Goal: Task Accomplishment & Management: Use online tool/utility

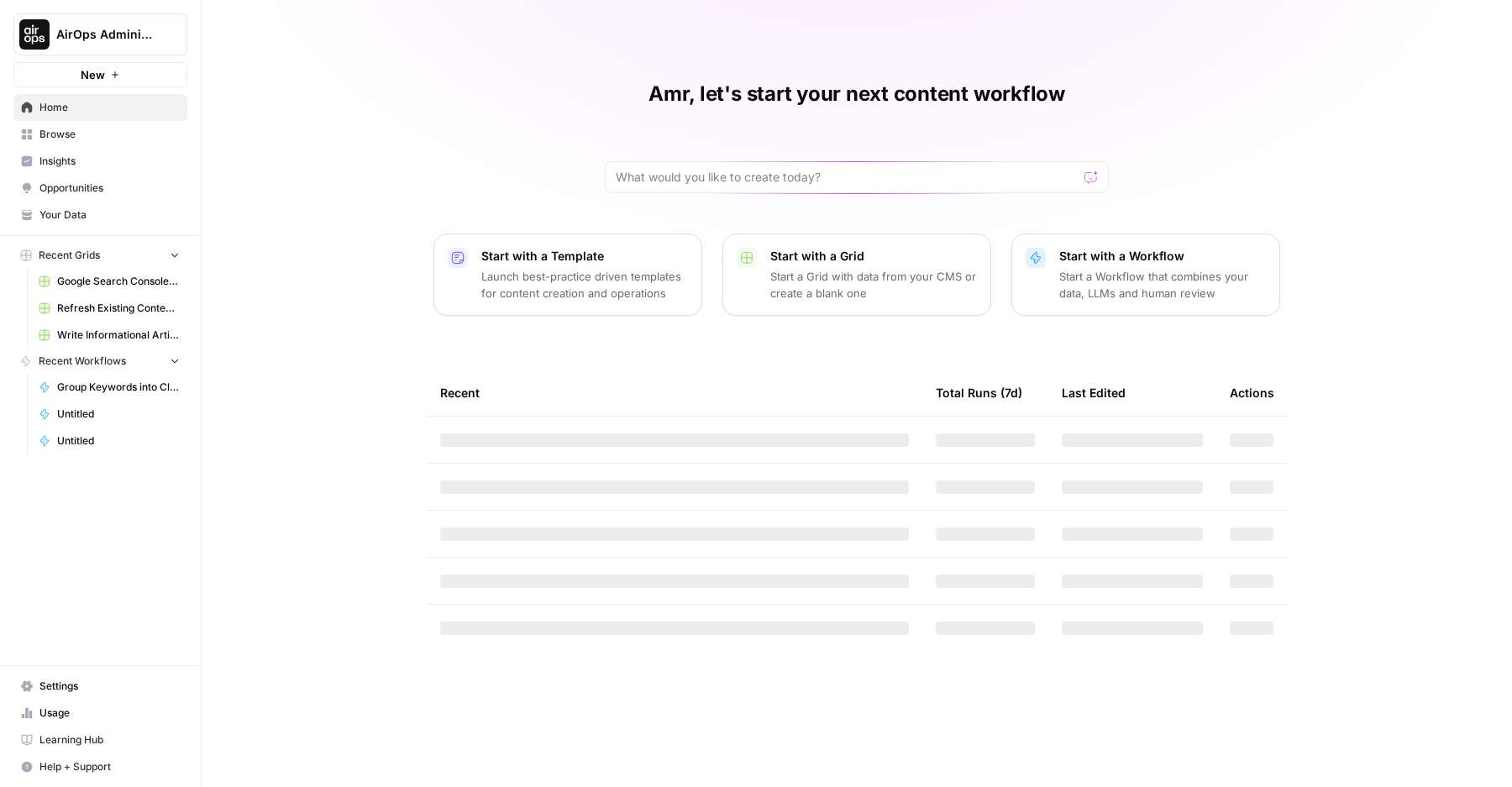
click at [114, 43] on button "AirOps Administrative" at bounding box center [100, 34] width 173 height 42
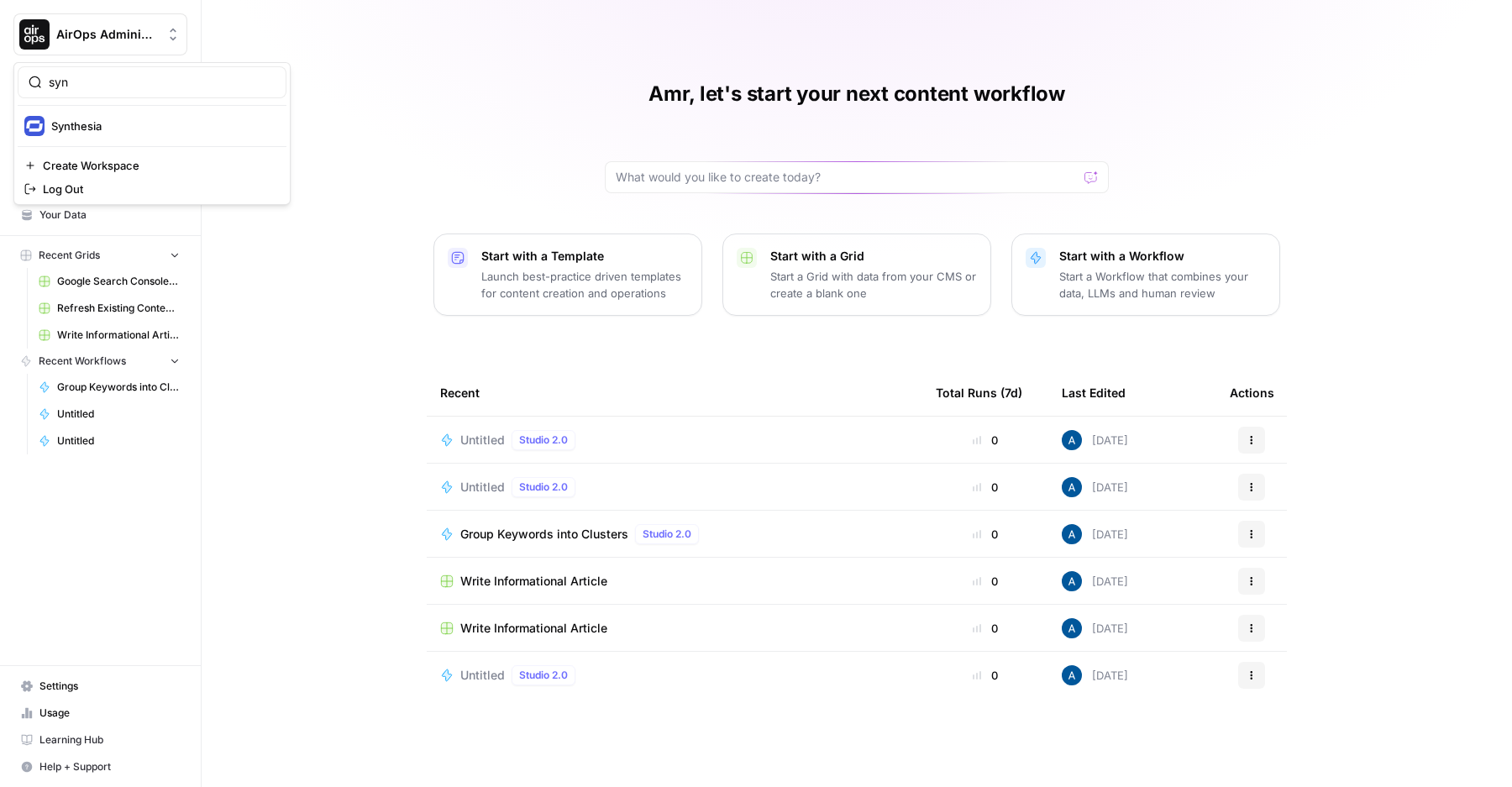
type input "syn"
click at [121, 130] on span "Synthesia" at bounding box center [162, 125] width 222 height 16
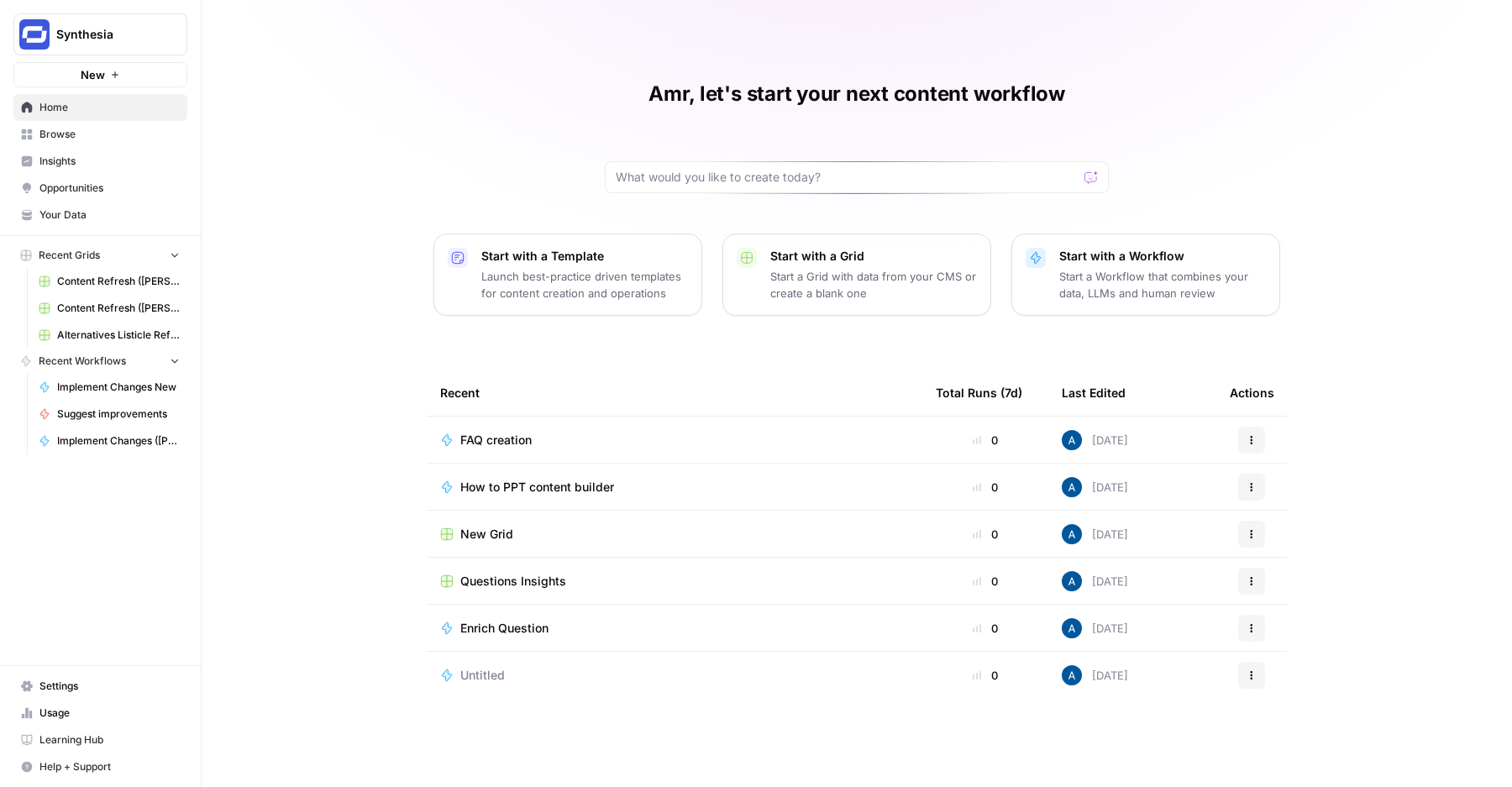
click at [108, 128] on span "Browse" at bounding box center [109, 135] width 140 height 16
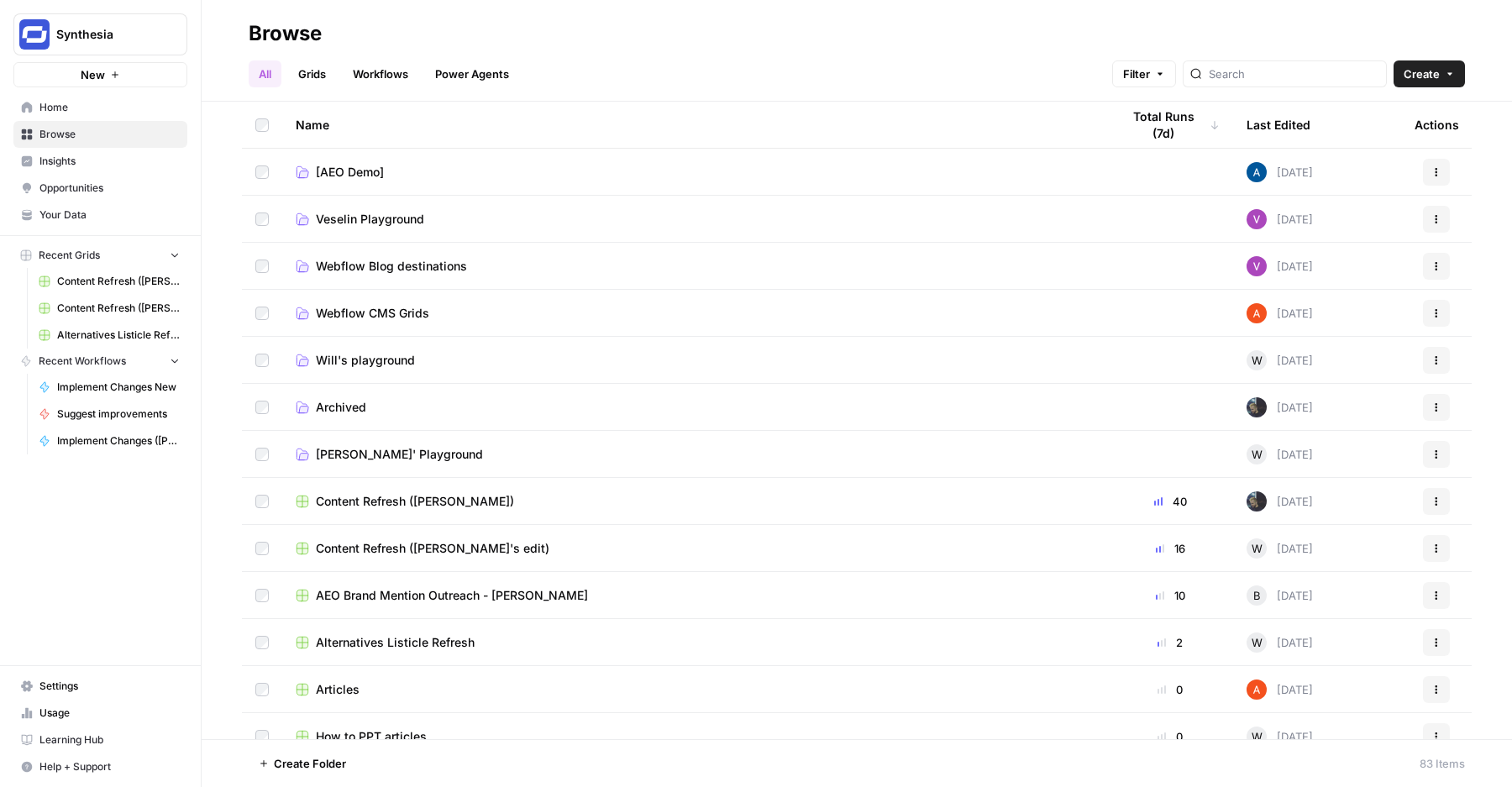
click at [106, 81] on button "New" at bounding box center [100, 75] width 173 height 25
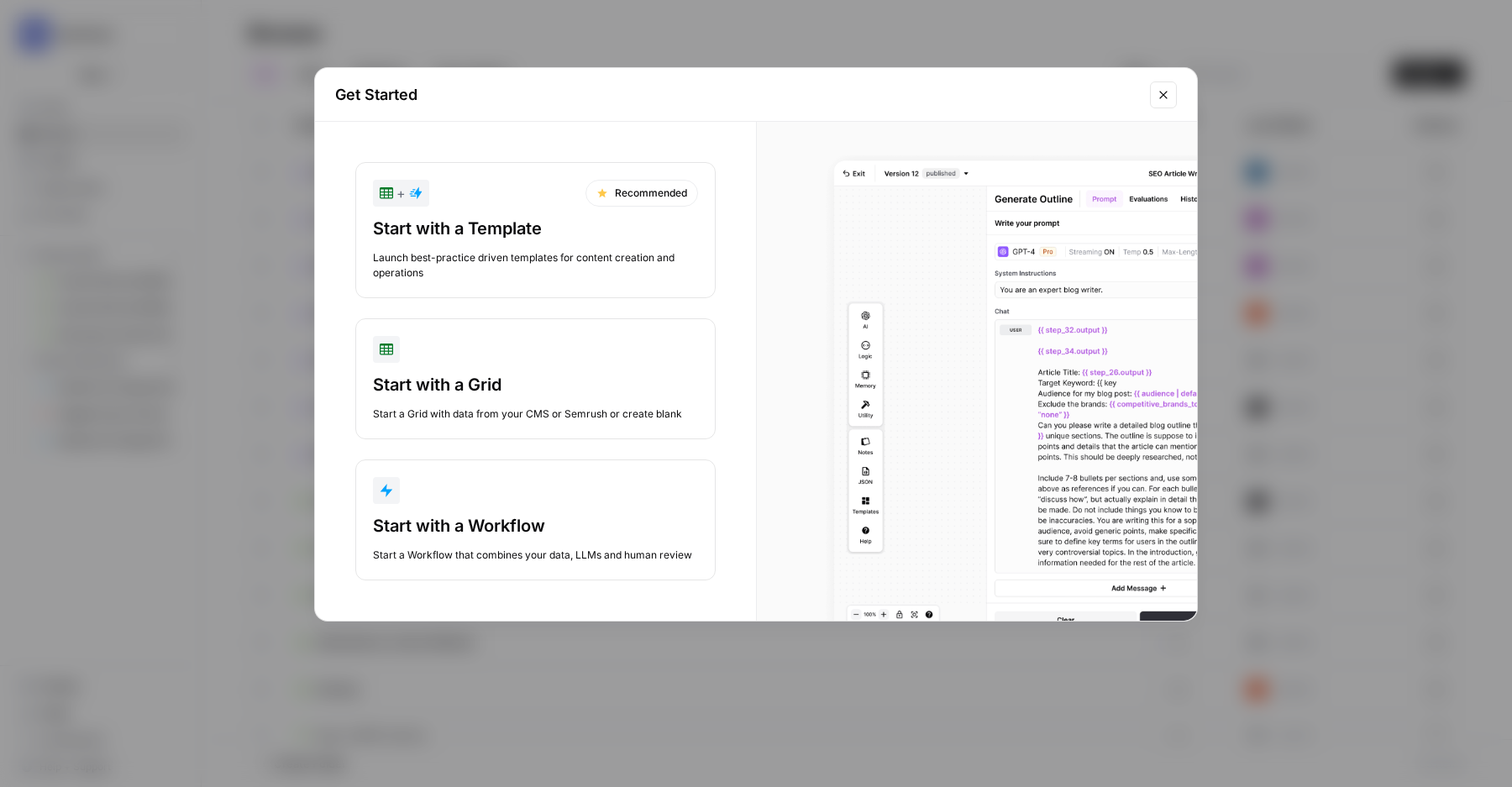
click at [451, 494] on div "button" at bounding box center [536, 490] width 325 height 27
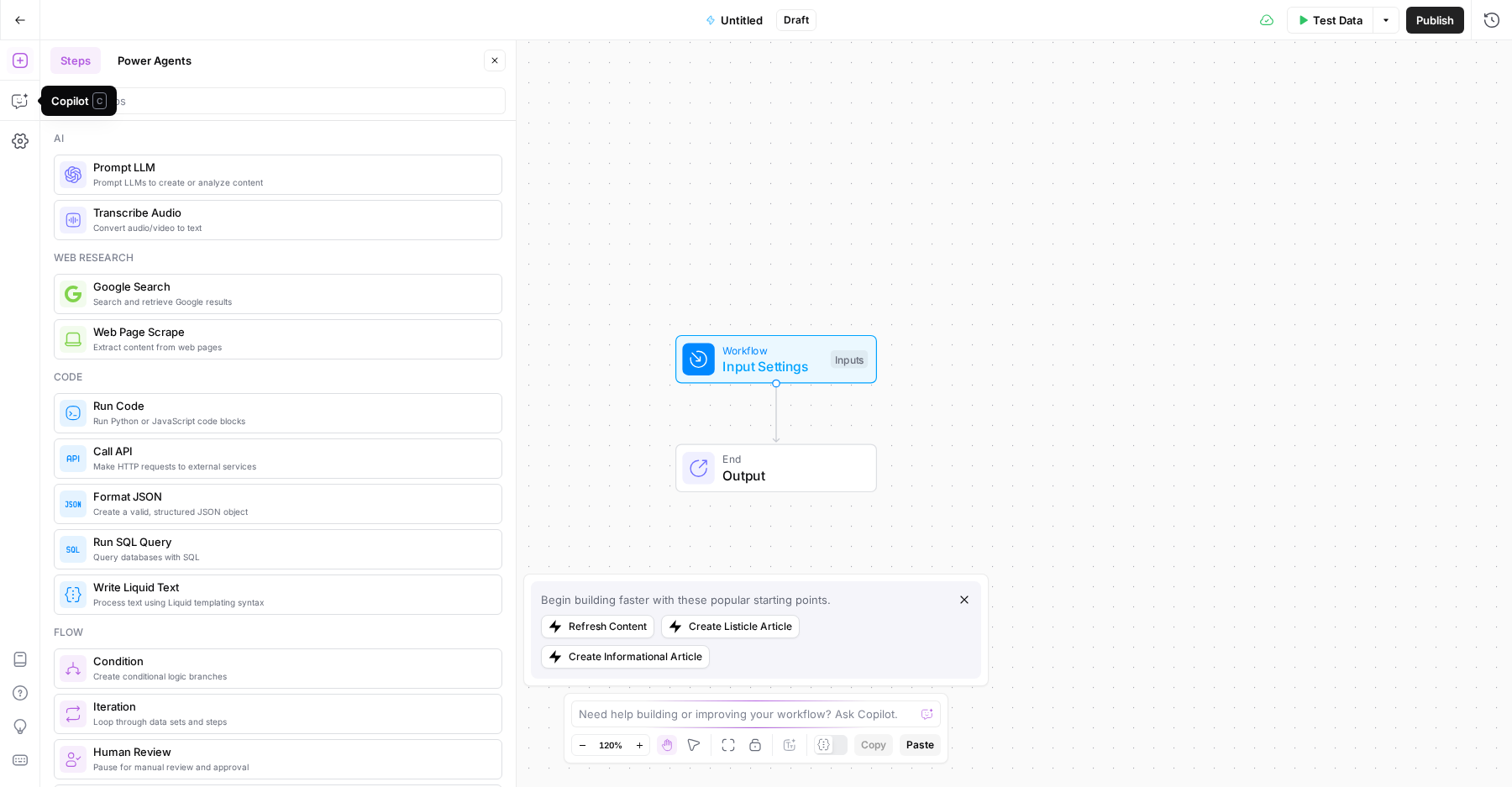
click at [145, 54] on button "Power Agents" at bounding box center [154, 61] width 94 height 27
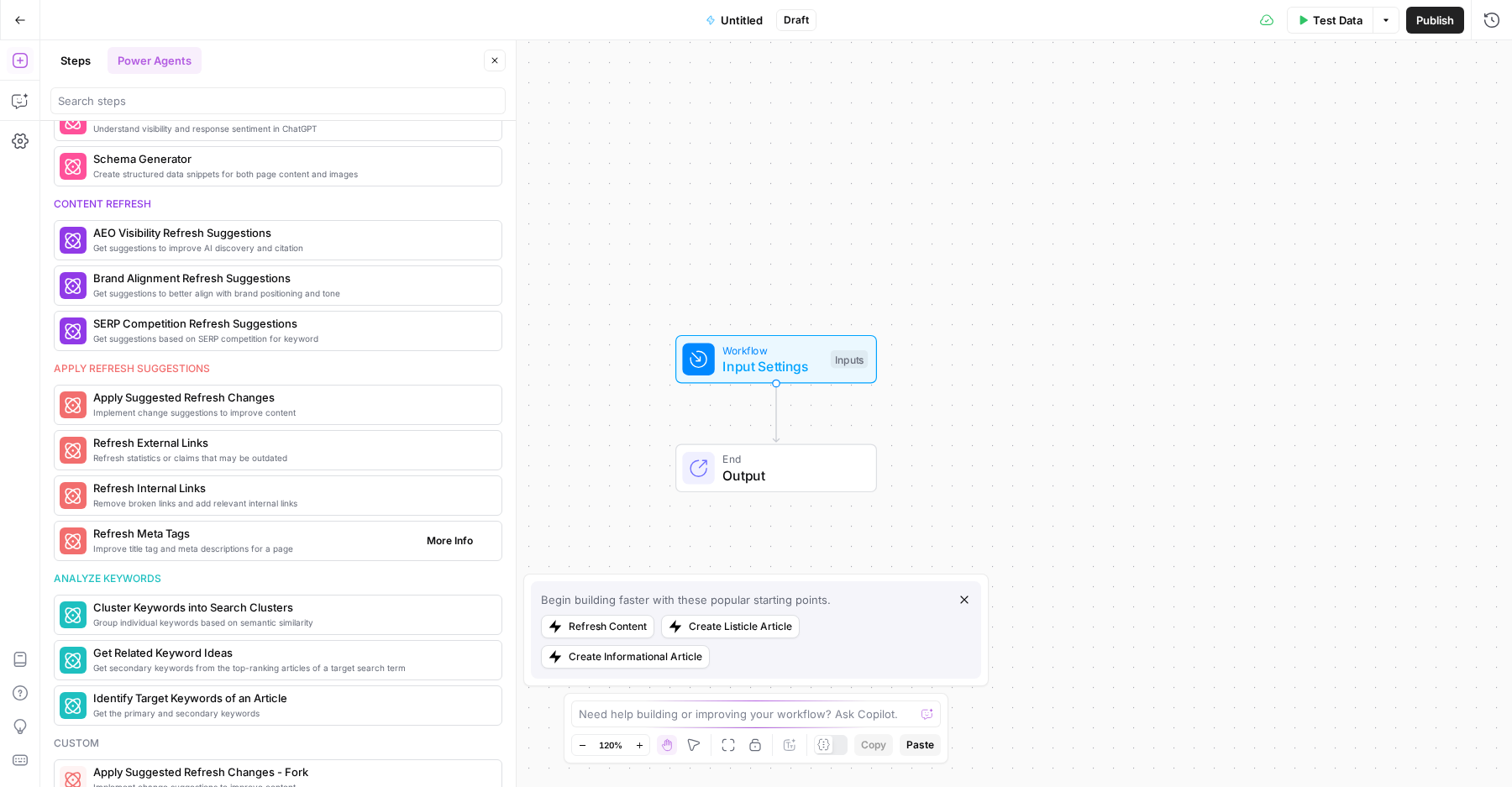
scroll to position [657, 0]
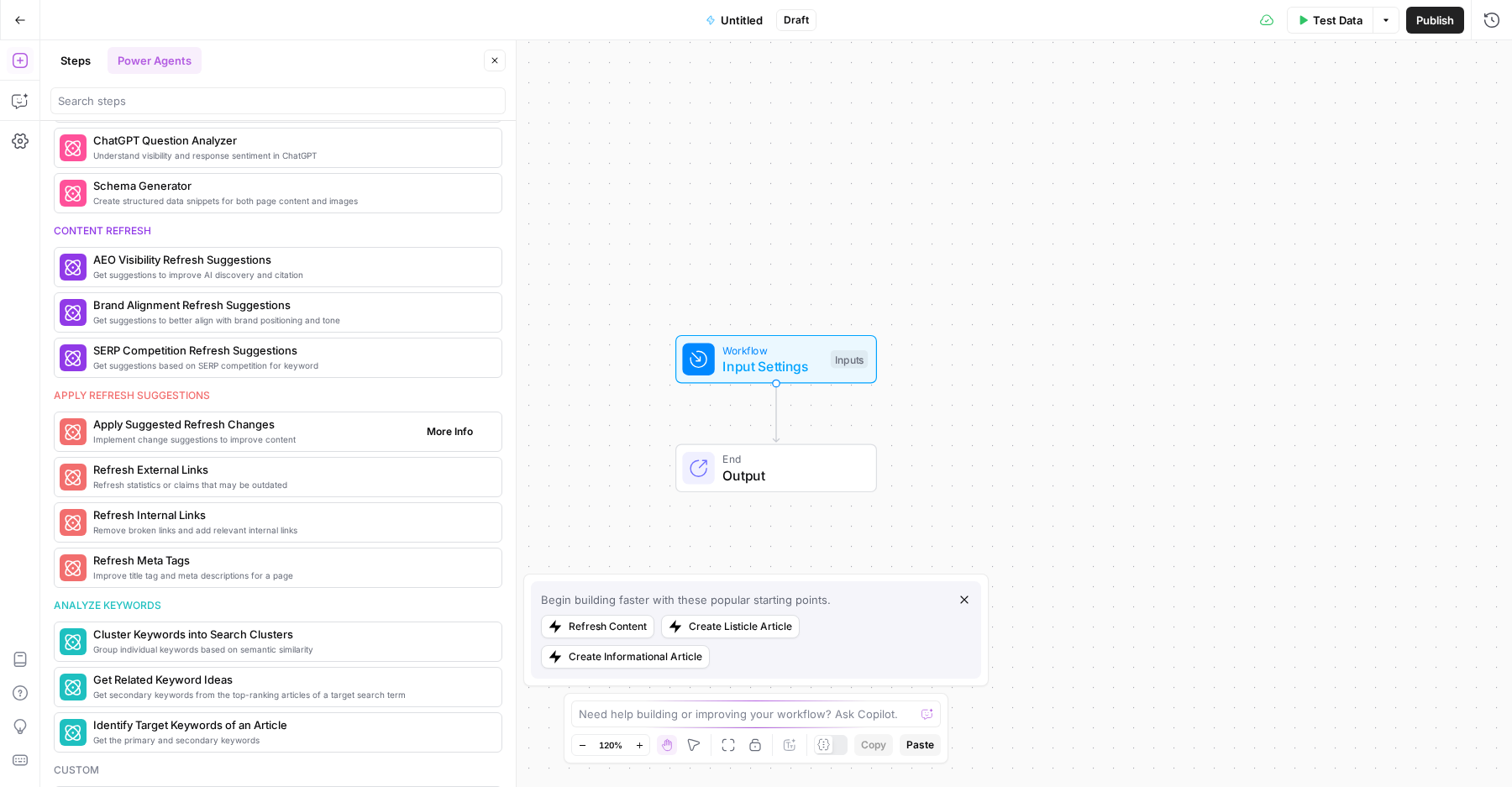
click at [297, 432] on span "Implement change suggestions to improve content" at bounding box center [253, 439] width 320 height 14
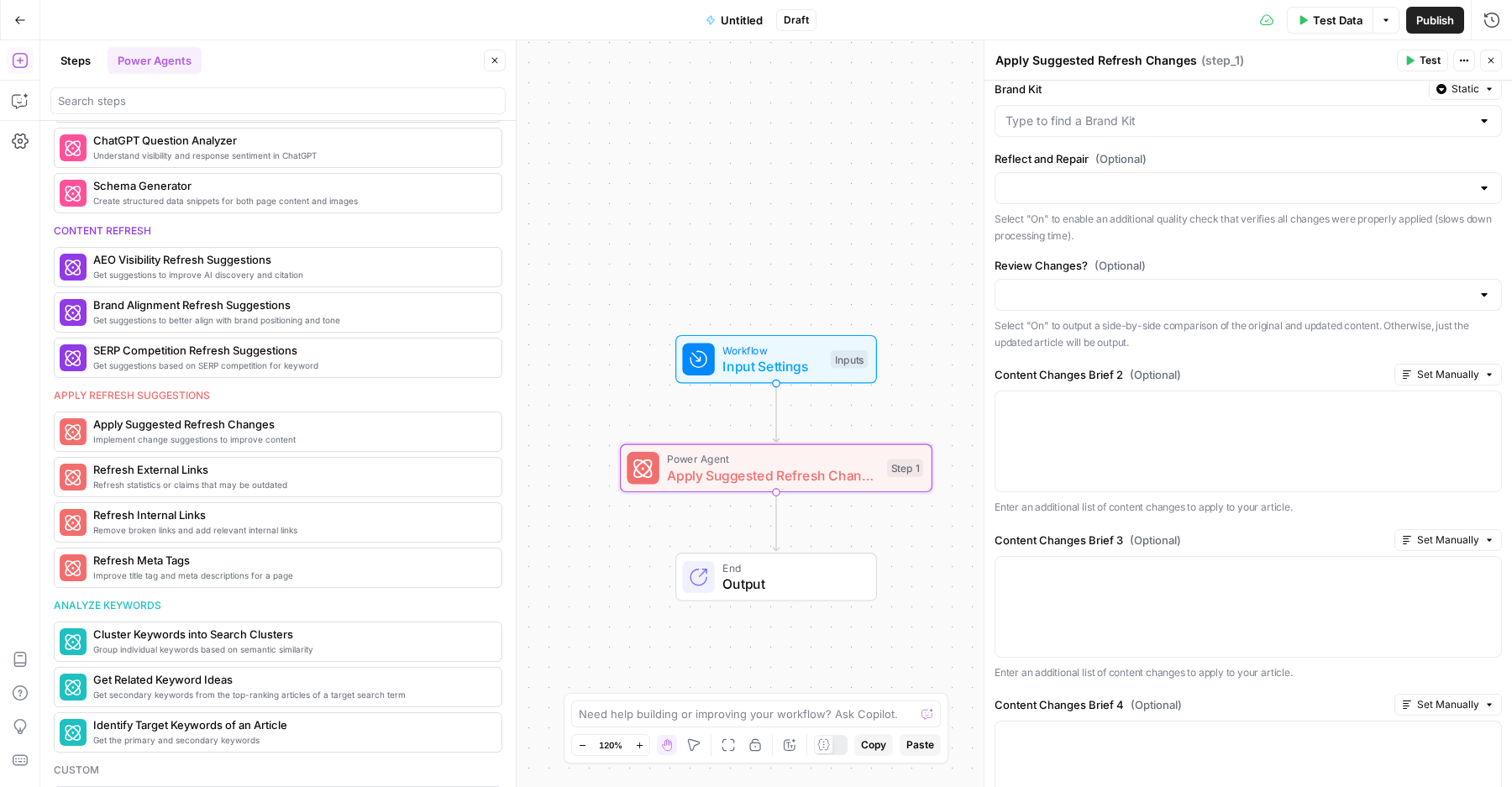
scroll to position [553, 0]
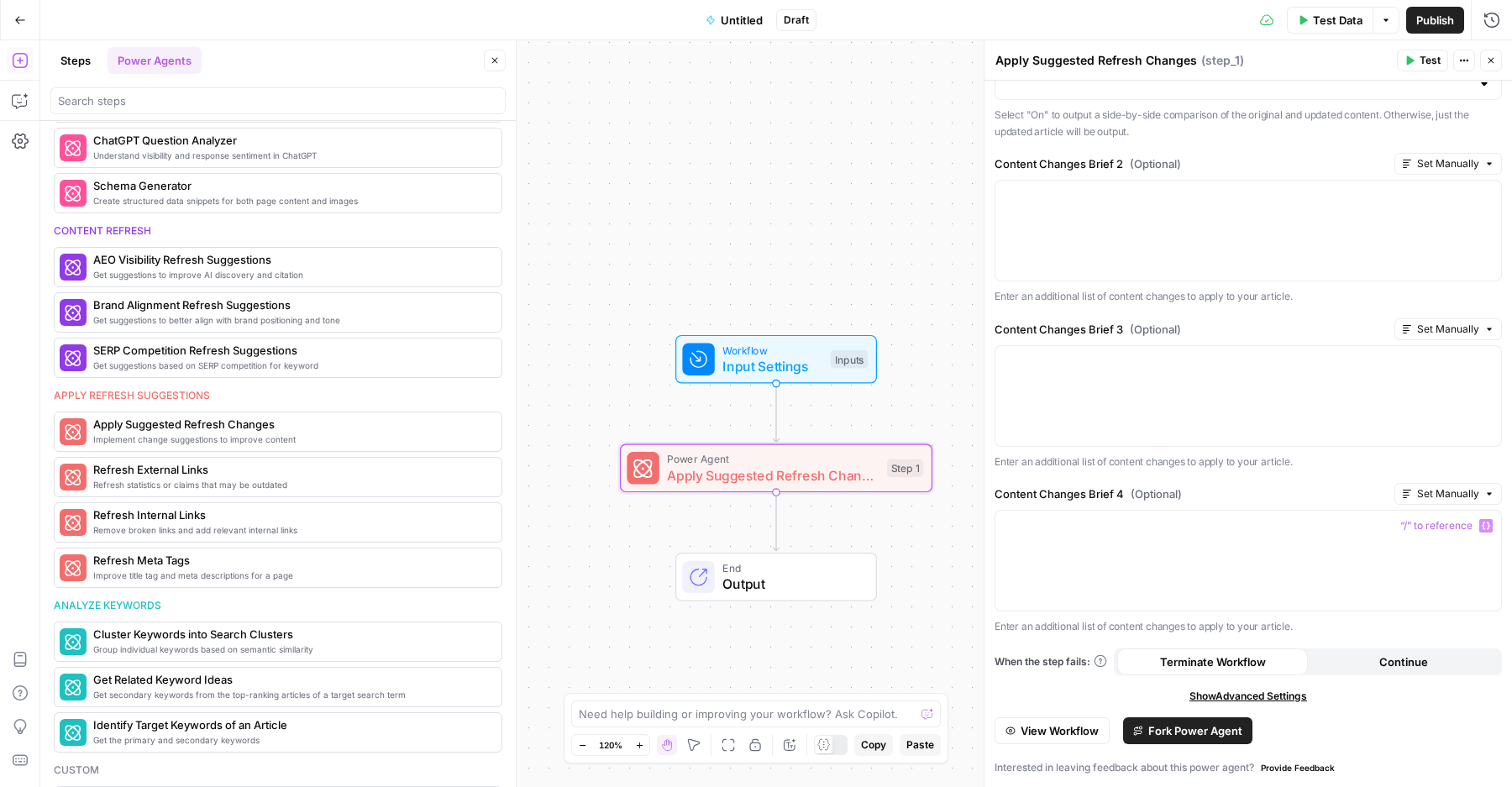
click at [1172, 723] on span "Fork Power Agent" at bounding box center [1194, 731] width 94 height 16
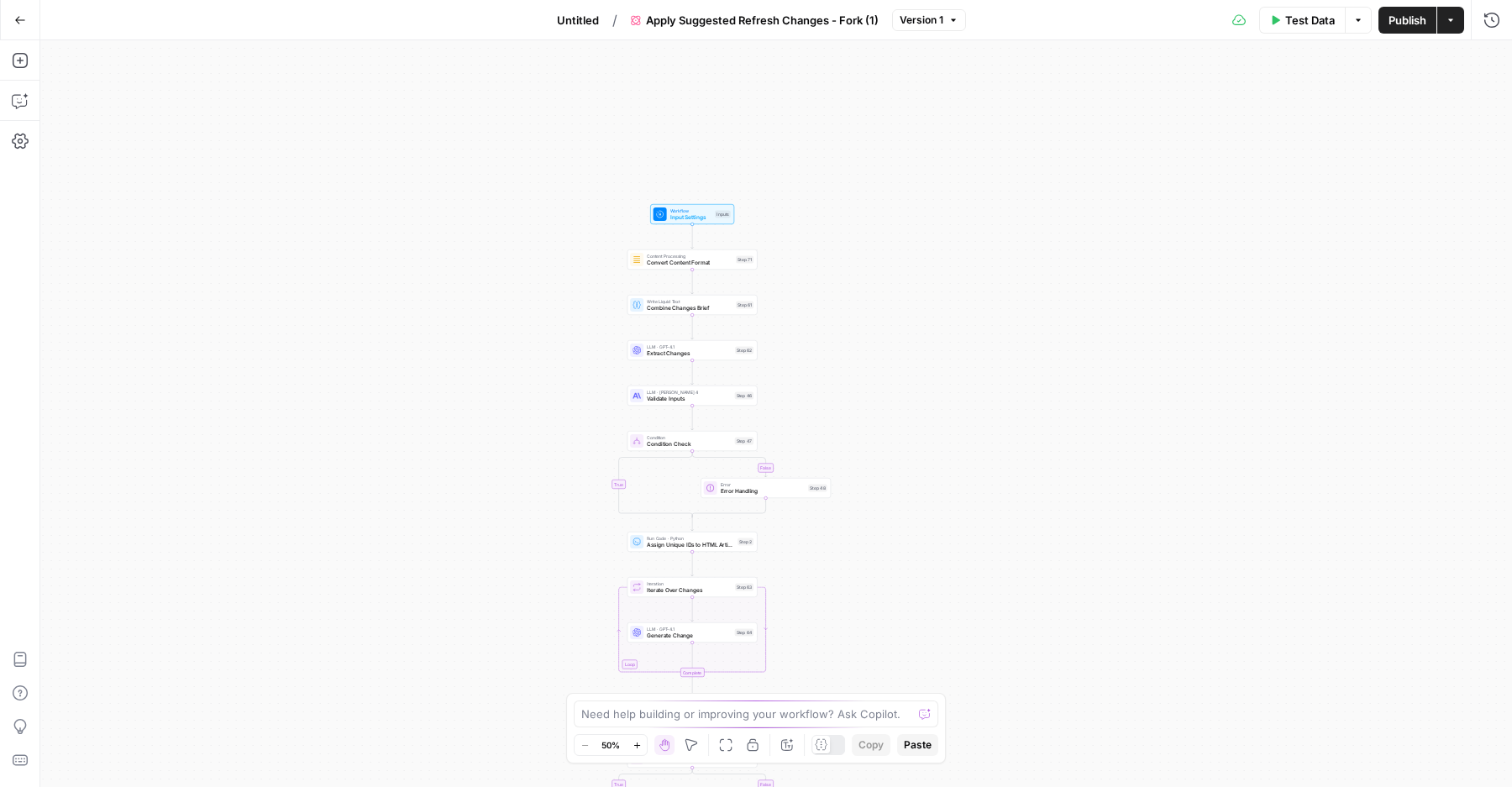
click at [1376, 20] on div "Test Data Options Publish Actions Run History" at bounding box center [1239, 19] width 546 height 40
click at [1392, 20] on span "Publish" at bounding box center [1406, 19] width 38 height 16
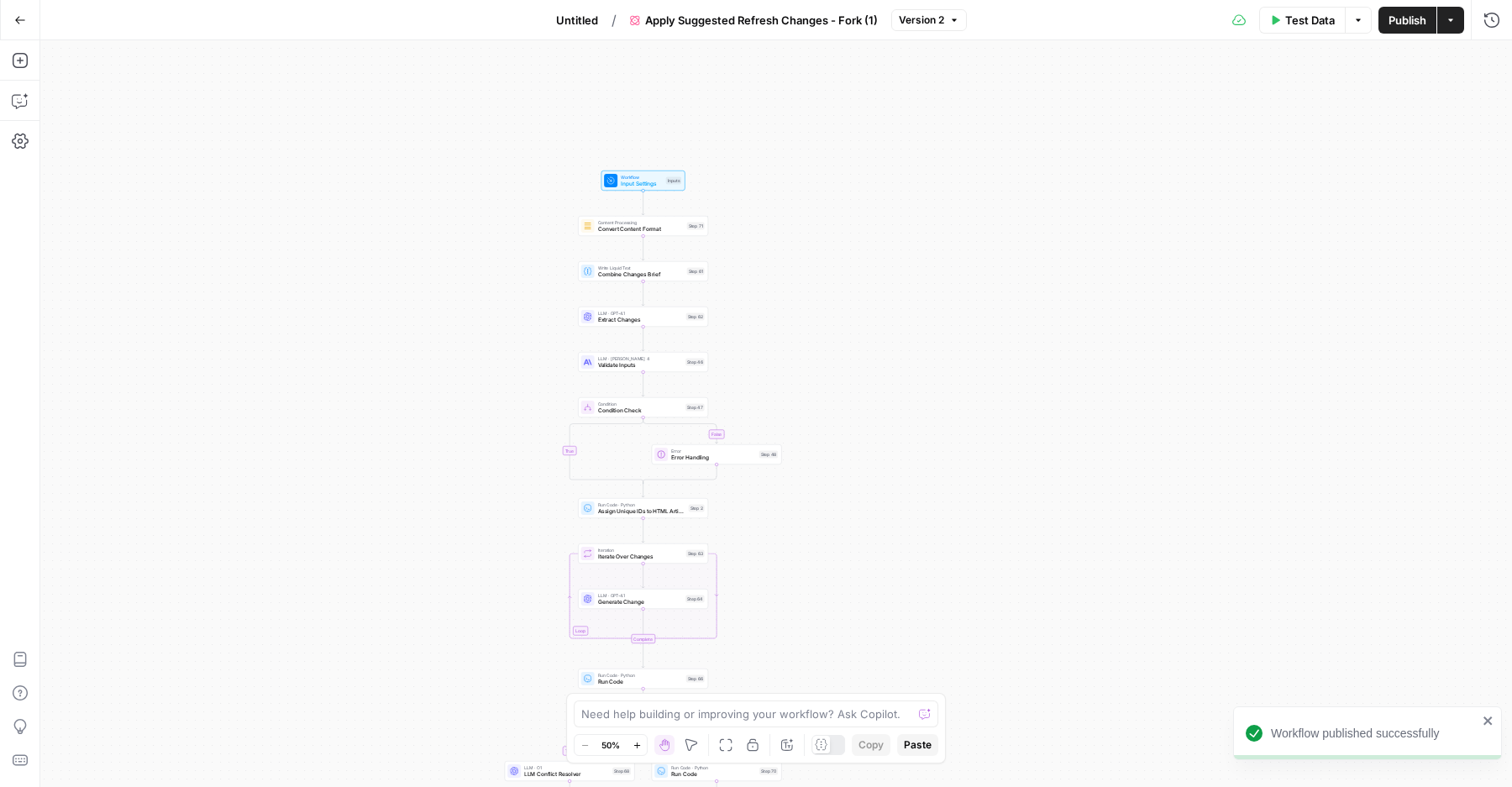
click at [697, 745] on icon "button" at bounding box center [692, 745] width 14 height 14
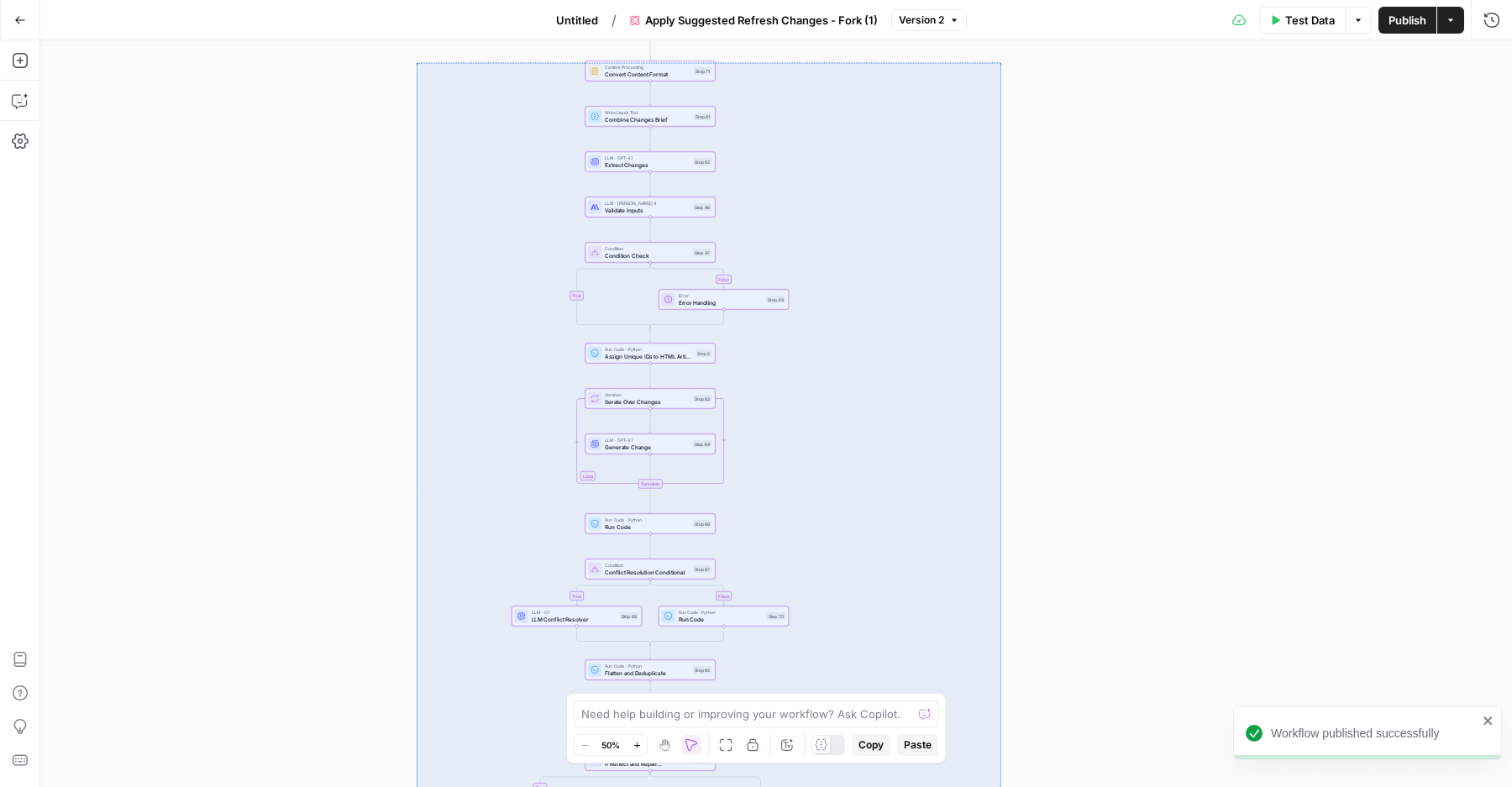
drag, startPoint x: 416, startPoint y: 62, endPoint x: 1001, endPoint y: 797, distance: 939.4
click at [1001, 786] on div "false true false true false true true false true false Workflow Input Settings …" at bounding box center [776, 414] width 1471 height 747
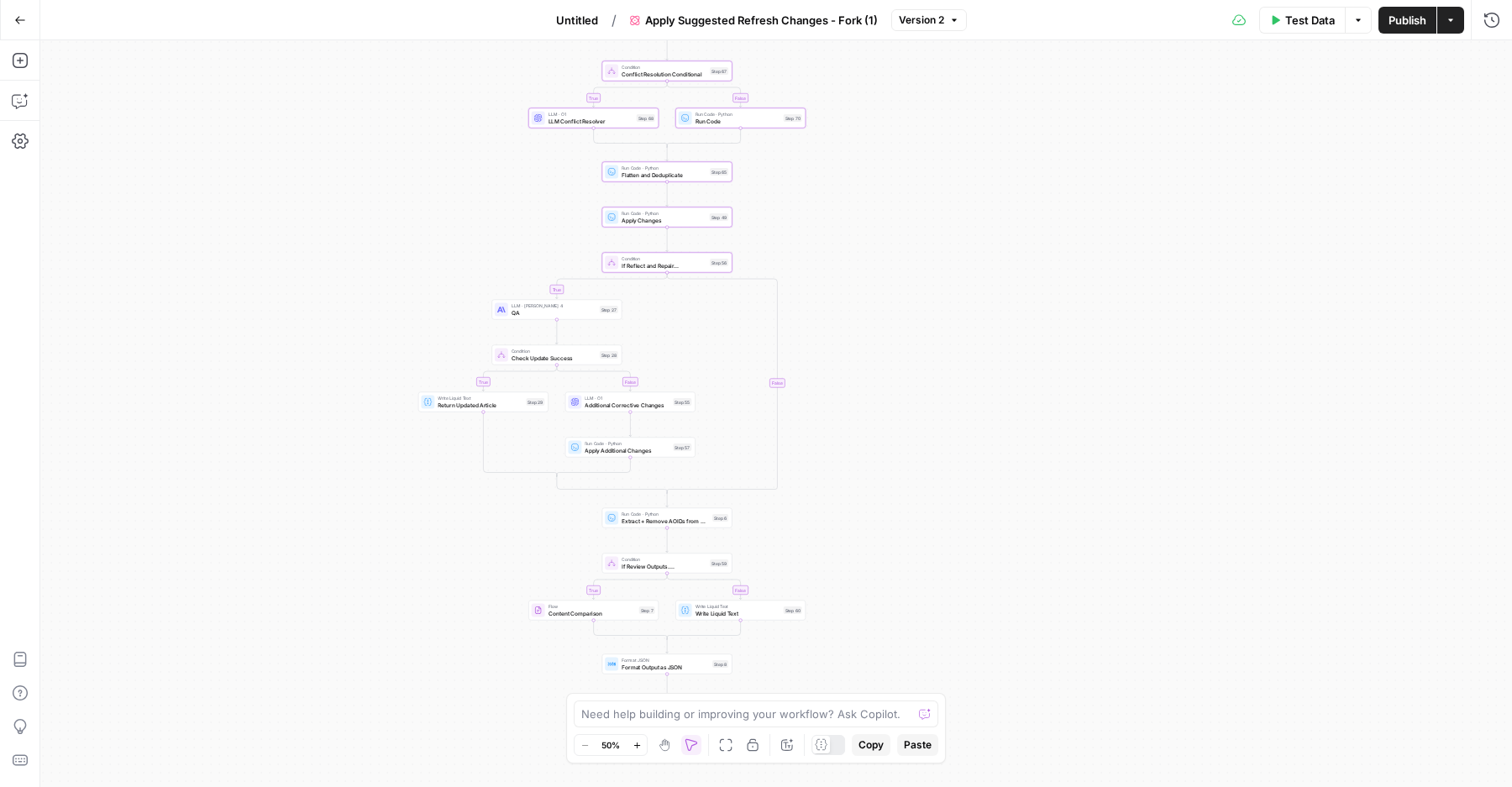
click at [1415, 16] on span "Publish" at bounding box center [1406, 19] width 38 height 16
click at [834, 496] on div "false true false true false true true false true false Workflow Input Settings …" at bounding box center [776, 414] width 1471 height 747
click at [896, 540] on div "false true false true false true true false true false Workflow Input Settings …" at bounding box center [776, 414] width 1471 height 747
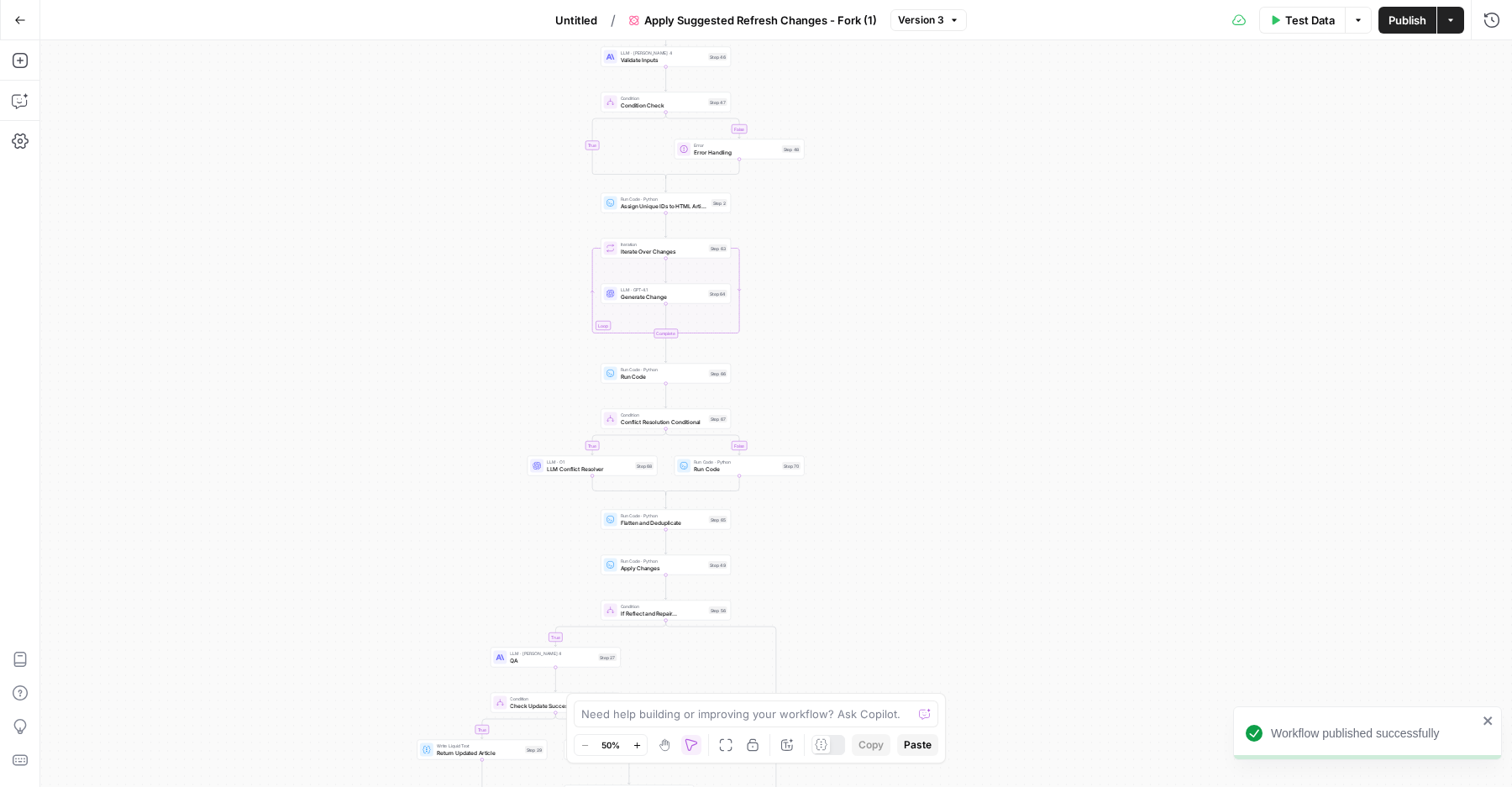
click at [576, 22] on span "Untitled" at bounding box center [575, 19] width 42 height 16
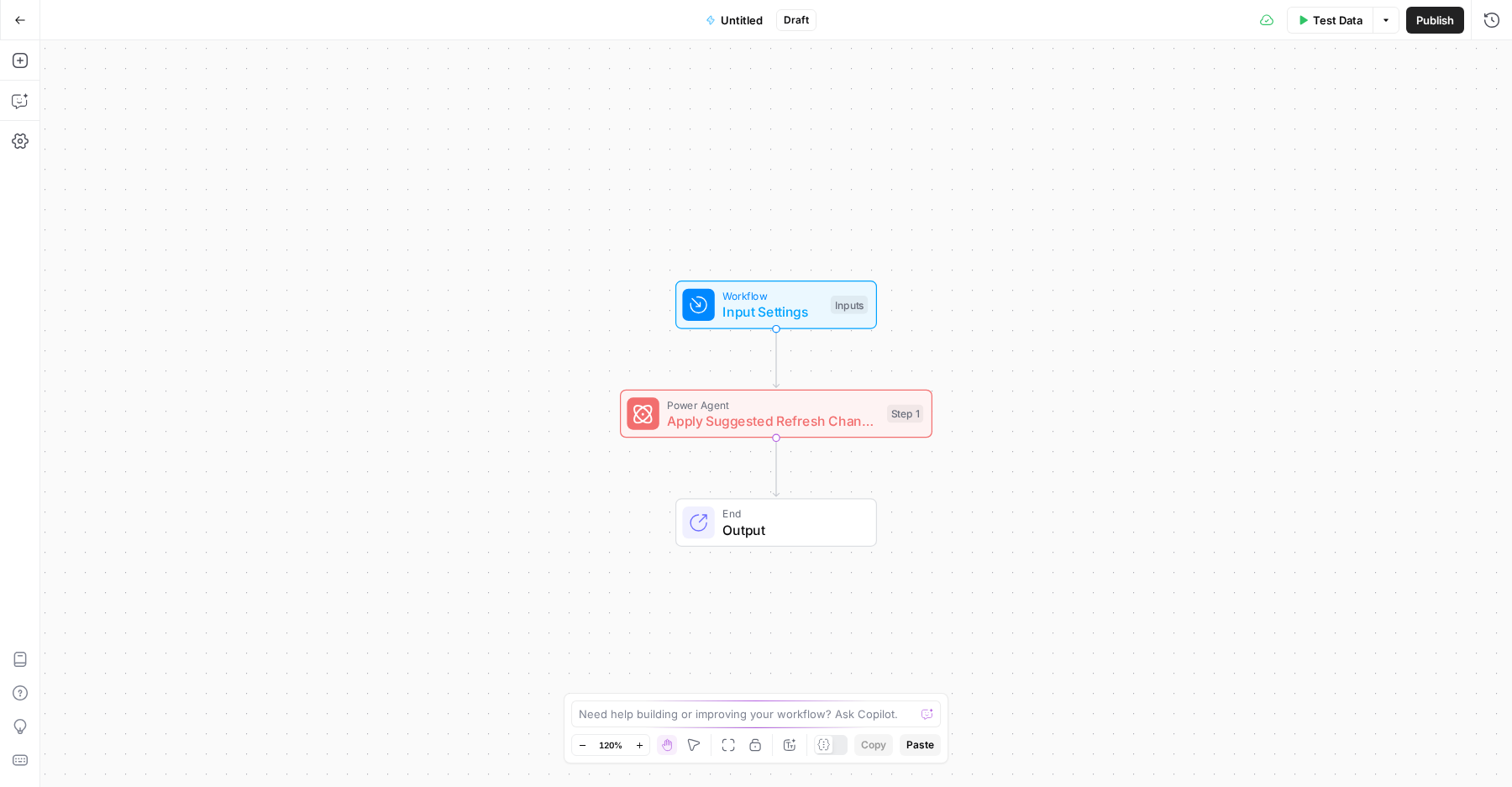
click at [754, 14] on span "Untitled" at bounding box center [741, 19] width 42 height 16
click at [259, 135] on div at bounding box center [278, 126] width 455 height 27
click at [1430, 18] on span "Publish" at bounding box center [1435, 19] width 38 height 16
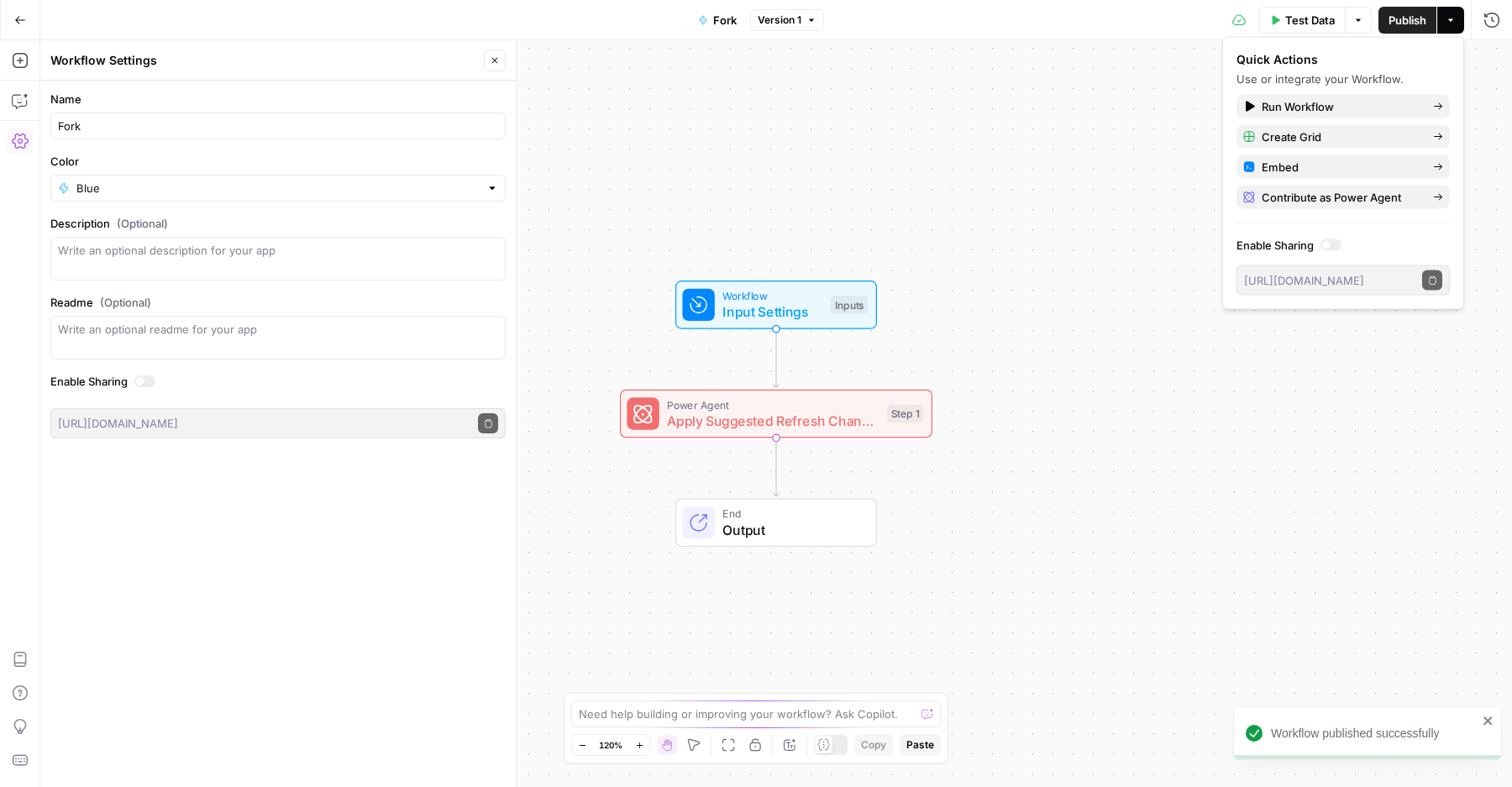
click at [837, 182] on div "Workflow Input Settings Inputs Power Agent Apply Suggested Refresh Changes - Fo…" at bounding box center [776, 414] width 1471 height 747
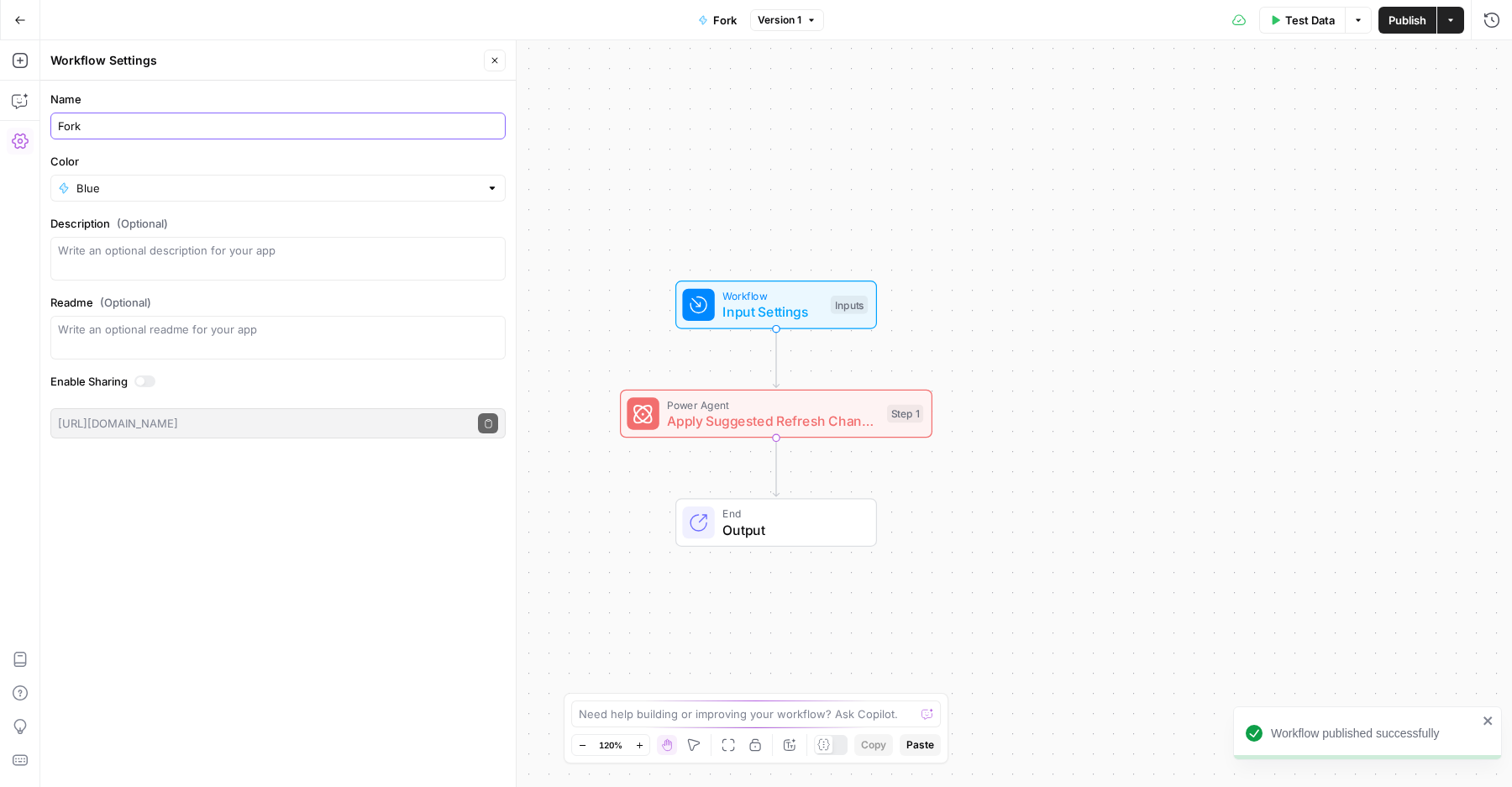
click at [64, 122] on input "Fork" at bounding box center [278, 125] width 440 height 16
type input "Apply Suggested Changes - Fork"
click at [1412, 12] on span "Publish" at bounding box center [1406, 19] width 38 height 16
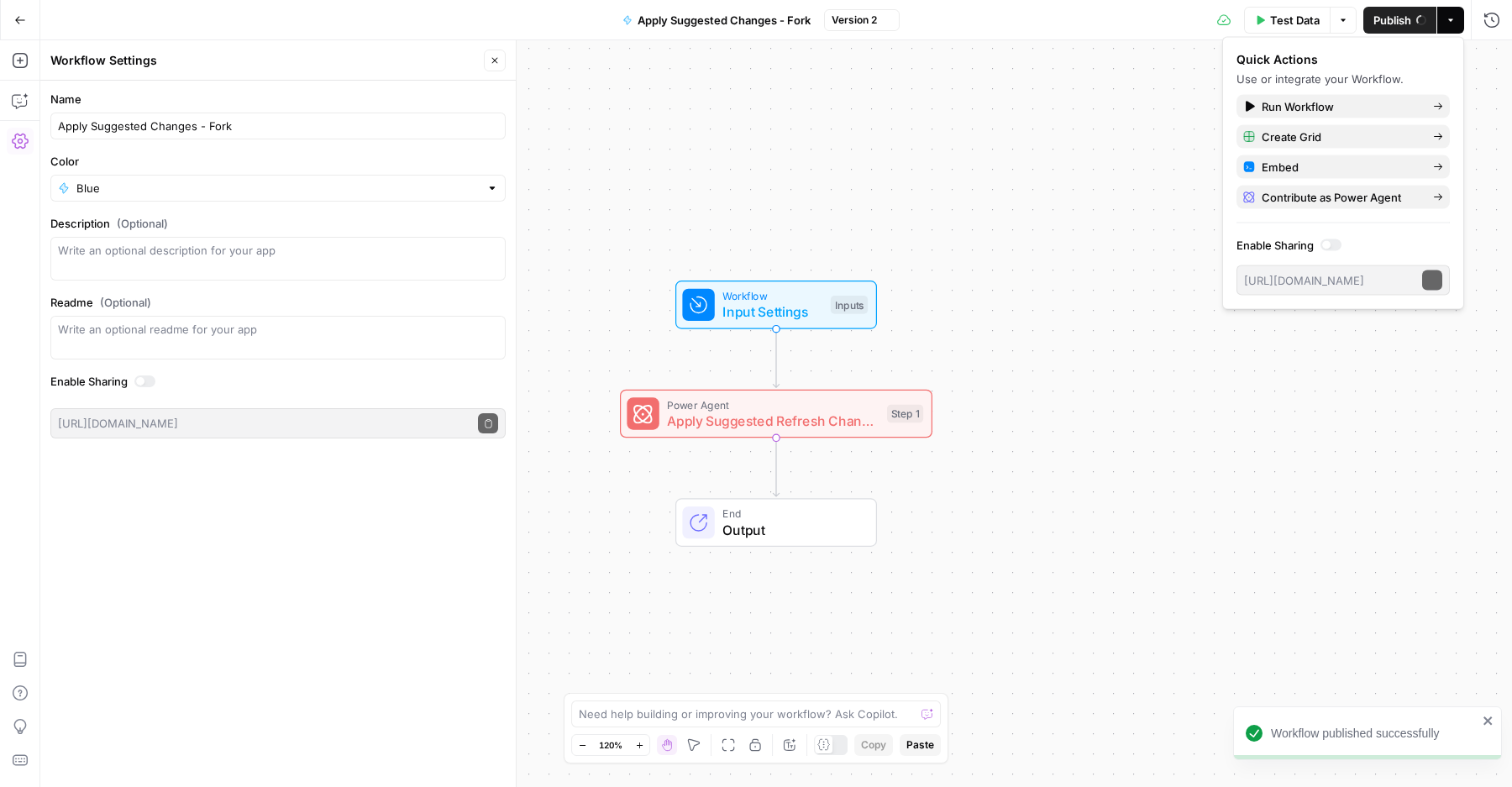
click at [788, 424] on span "Apply Suggested Refresh Changes - Fork (1)" at bounding box center [772, 421] width 211 height 20
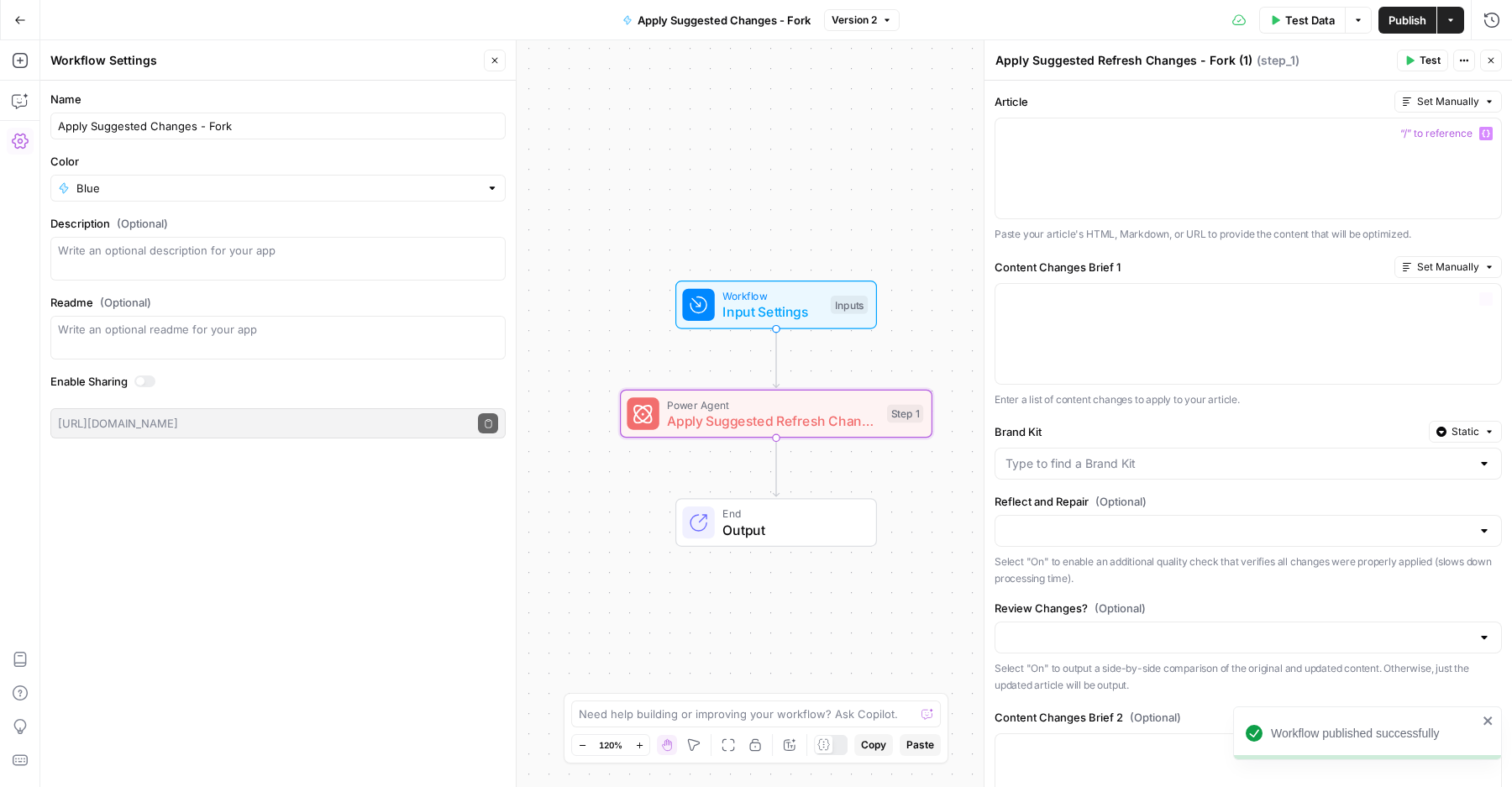
scroll to position [520, 0]
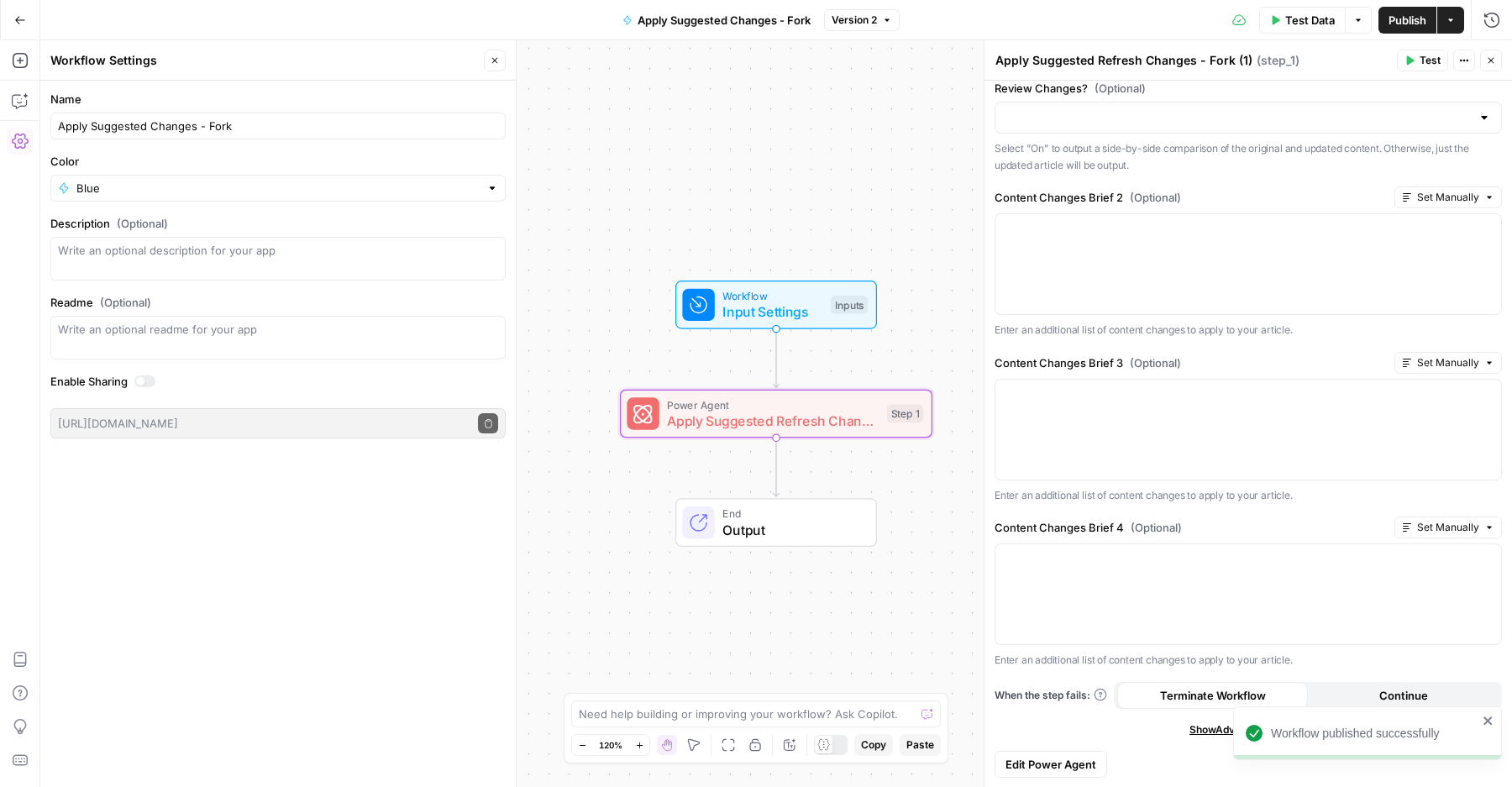
click at [1063, 758] on span "Edit Power Agent" at bounding box center [1051, 764] width 91 height 16
